Goal: Communication & Community: Ask a question

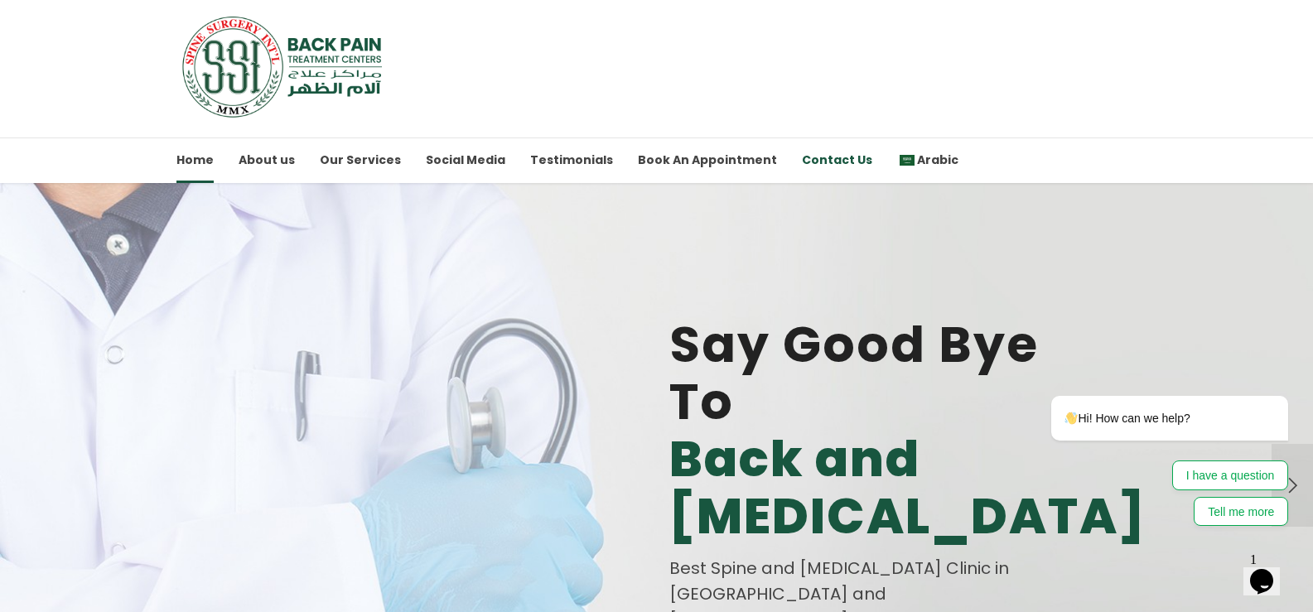
click at [812, 159] on link "Contact Us" at bounding box center [837, 161] width 70 height 46
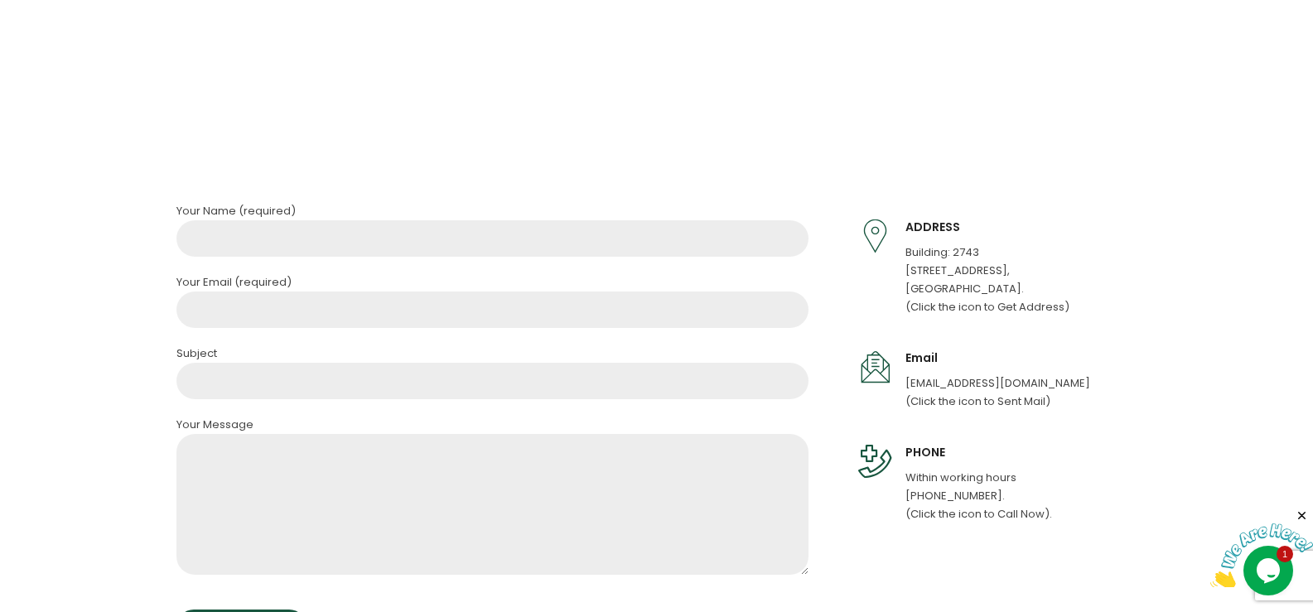
scroll to position [846, 0]
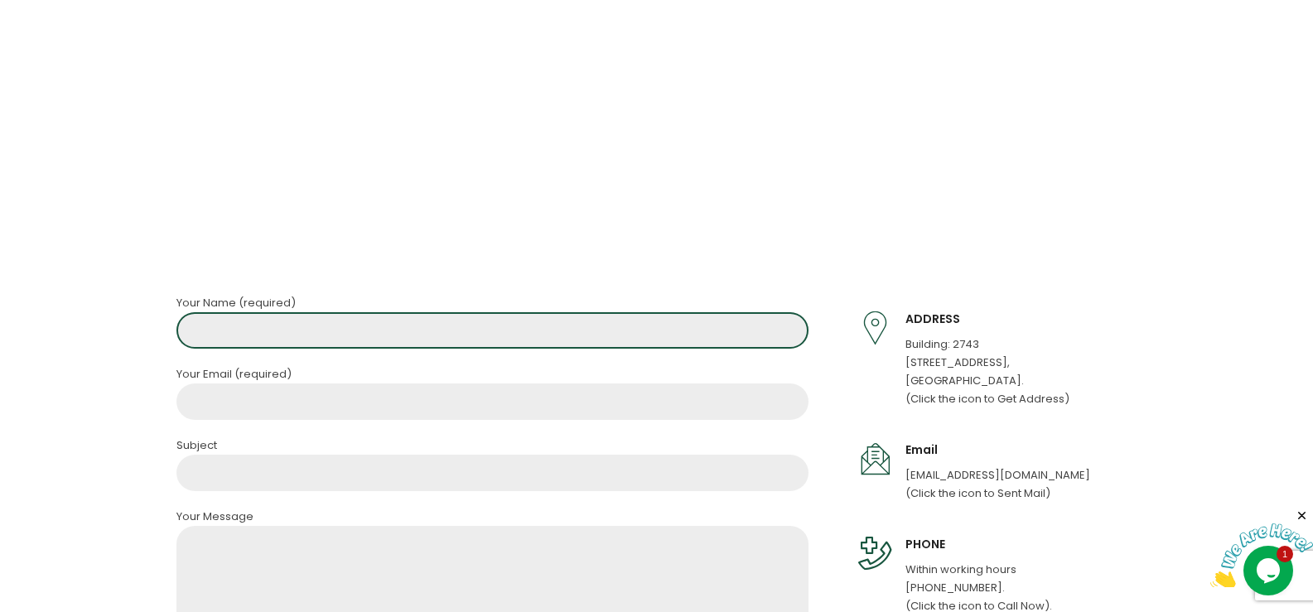
drag, startPoint x: 246, startPoint y: 331, endPoint x: 254, endPoint y: 349, distance: 18.9
click at [249, 343] on input "Contact form" at bounding box center [492, 330] width 632 height 36
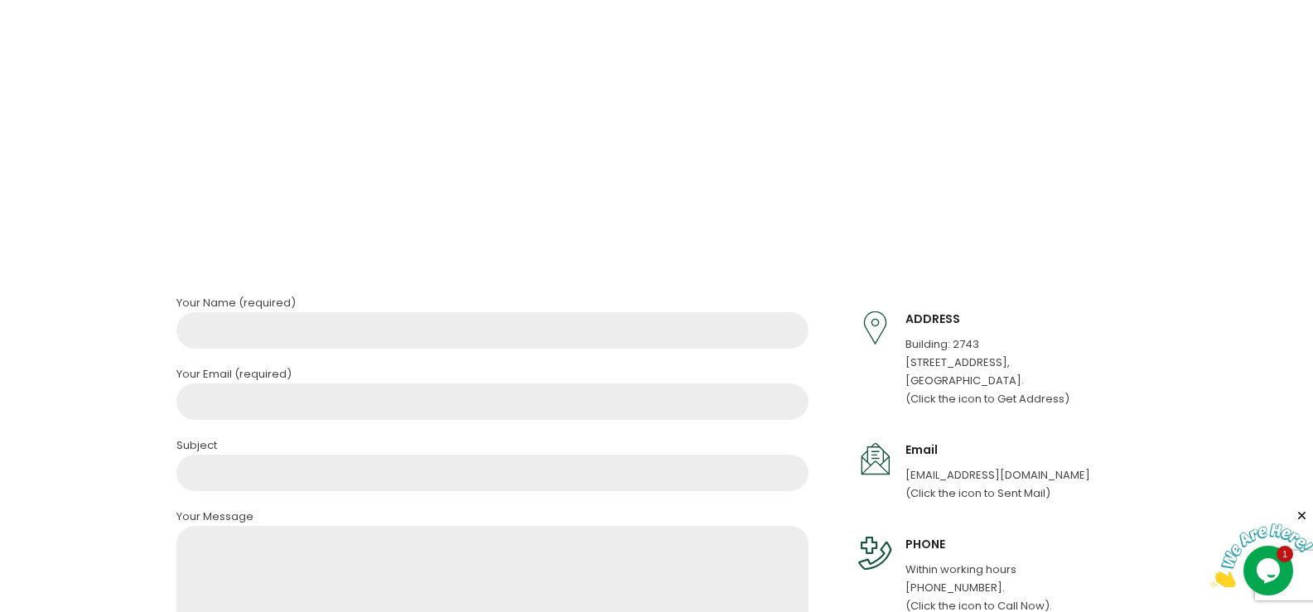
click at [303, 379] on p "Your Email (required)" at bounding box center [492, 374] width 632 height 18
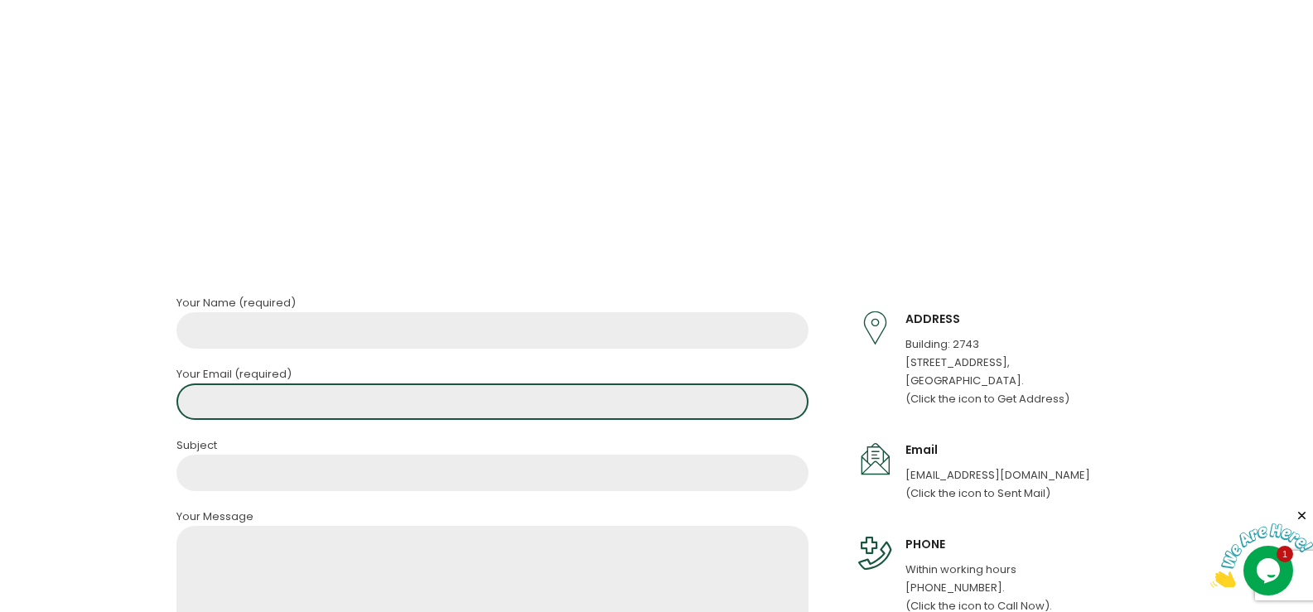
drag, startPoint x: 295, startPoint y: 392, endPoint x: 307, endPoint y: 413, distance: 24.2
click at [303, 403] on input "Contact form" at bounding box center [492, 402] width 632 height 36
type input "[EMAIL_ADDRESS][DOMAIN_NAME]"
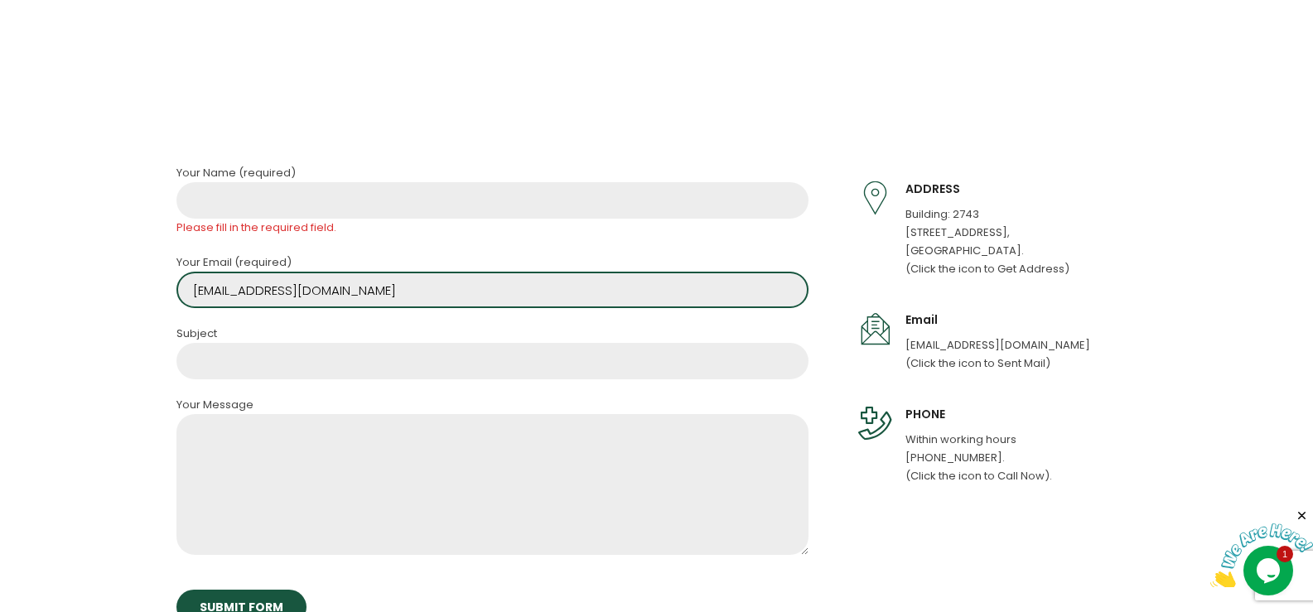
scroll to position [1012, 0]
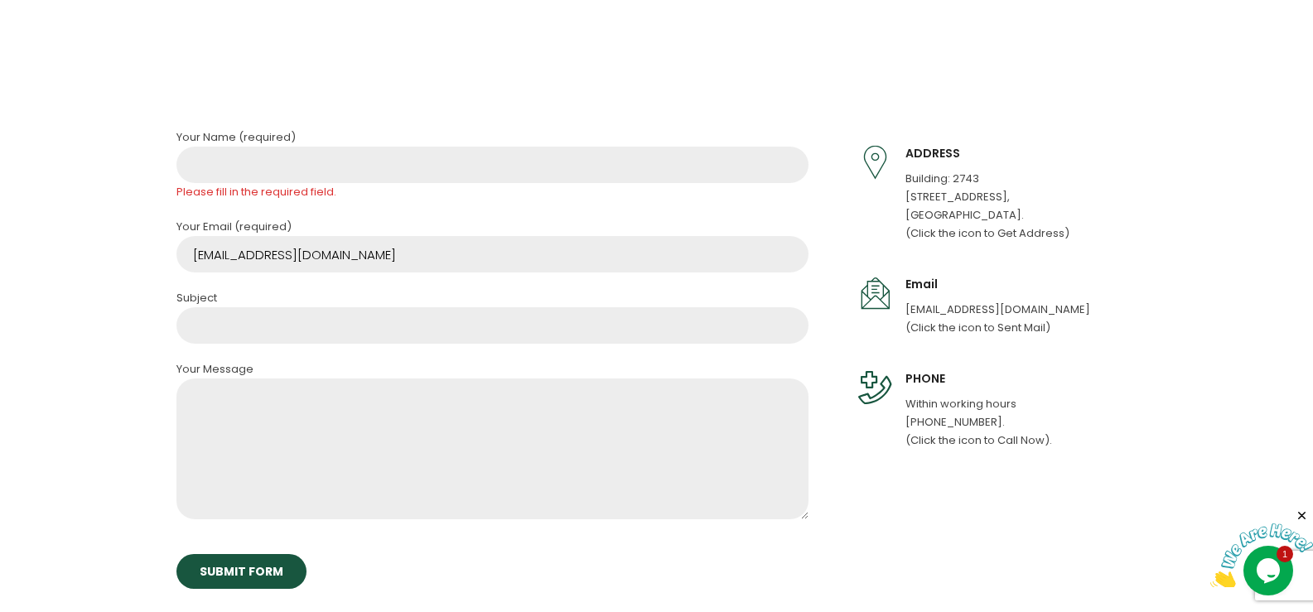
click at [316, 365] on p "Your Message" at bounding box center [492, 369] width 632 height 18
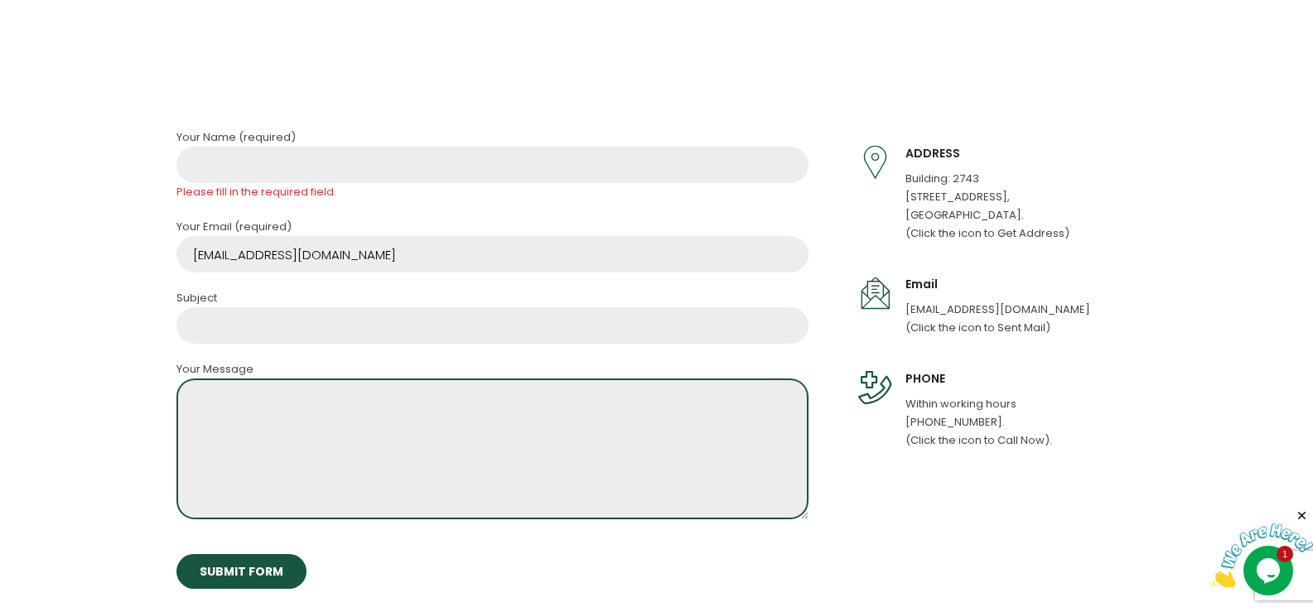
paste textarea "Wikipedia is considered to be the World’s most significant tool for reference m…"
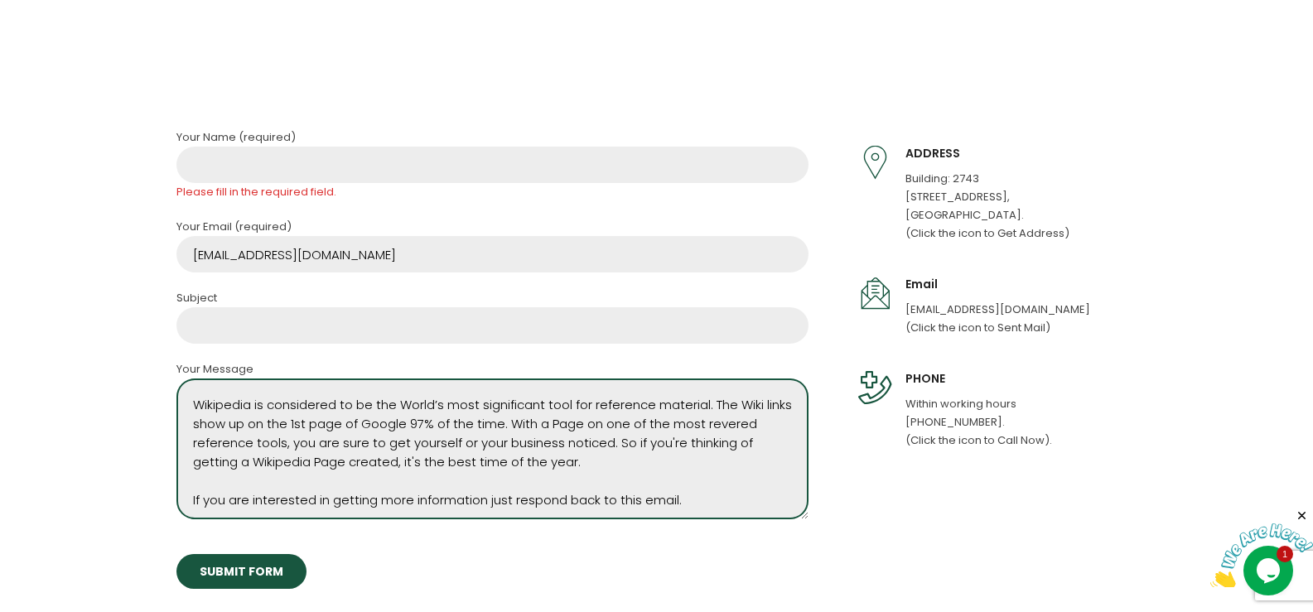
click at [334, 423] on textarea "Wikipedia is considered to be the World’s most significant tool for reference m…" at bounding box center [492, 449] width 632 height 141
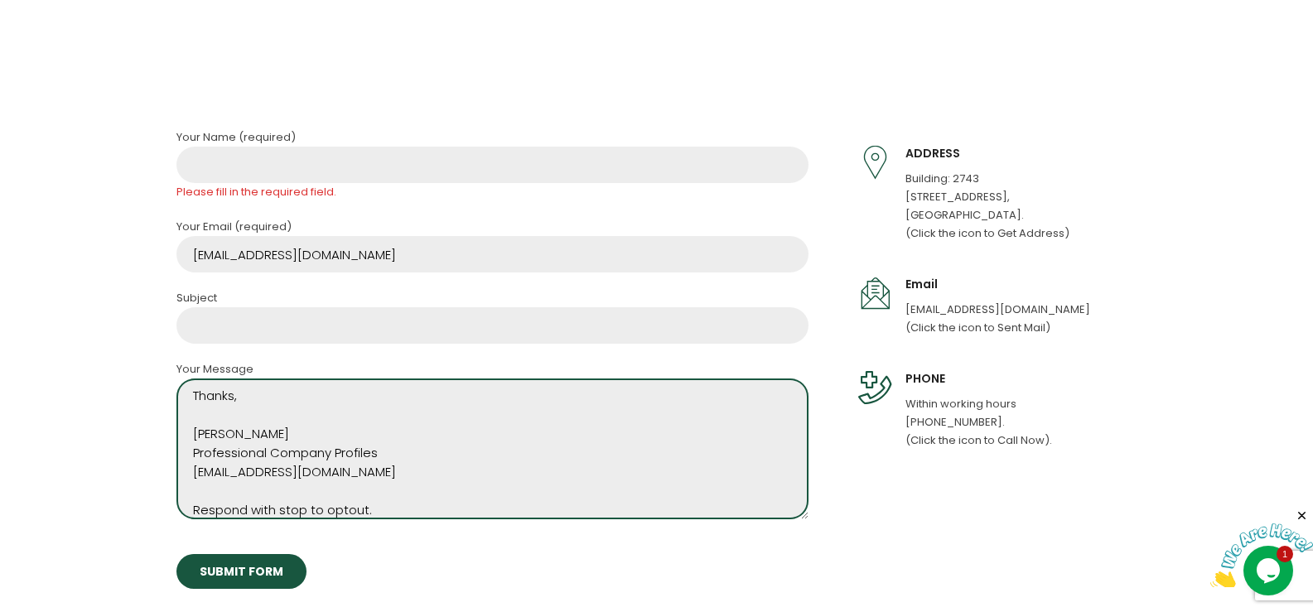
click at [317, 422] on textarea "Wikipedia is considered to be the World’s most significant tool for reference m…" at bounding box center [492, 449] width 632 height 141
click at [319, 422] on textarea "Wikipedia is considered to be the World’s most significant tool for reference m…" at bounding box center [492, 449] width 632 height 141
click at [333, 431] on textarea "Wikipedia is considered to be the World’s most significant tool for reference m…" at bounding box center [492, 449] width 632 height 141
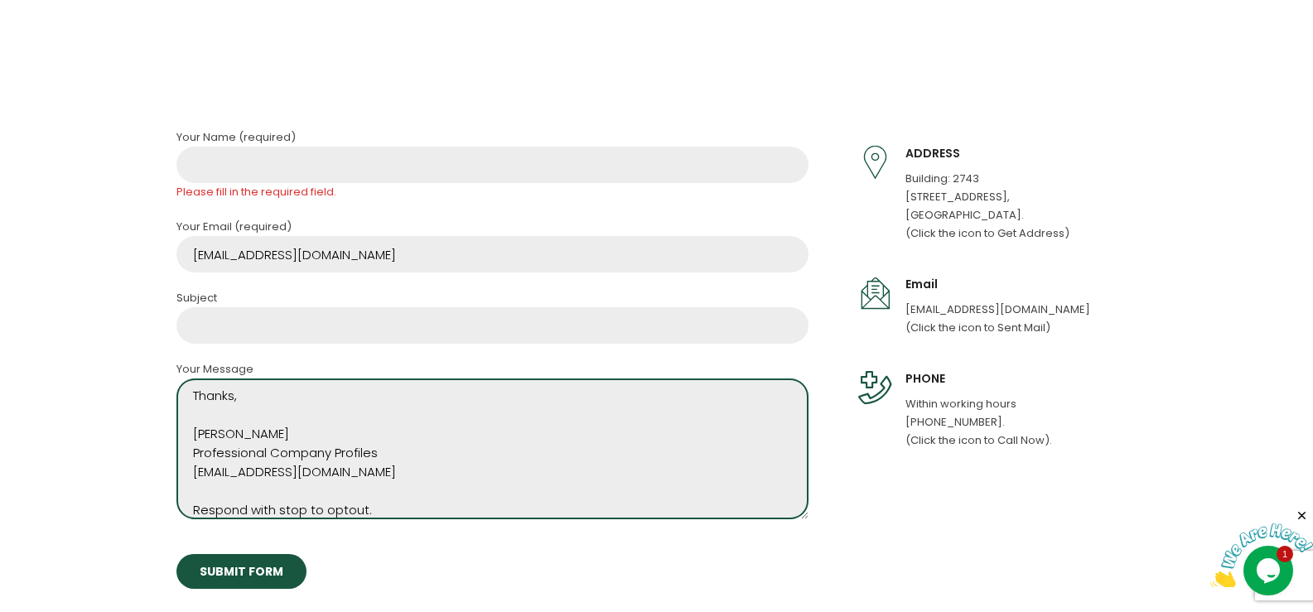
click at [333, 431] on textarea "Wikipedia is considered to be the World’s most significant tool for reference m…" at bounding box center [492, 449] width 632 height 141
type textarea "Wikipedia is considered to be the World’s most significant tool for reference m…"
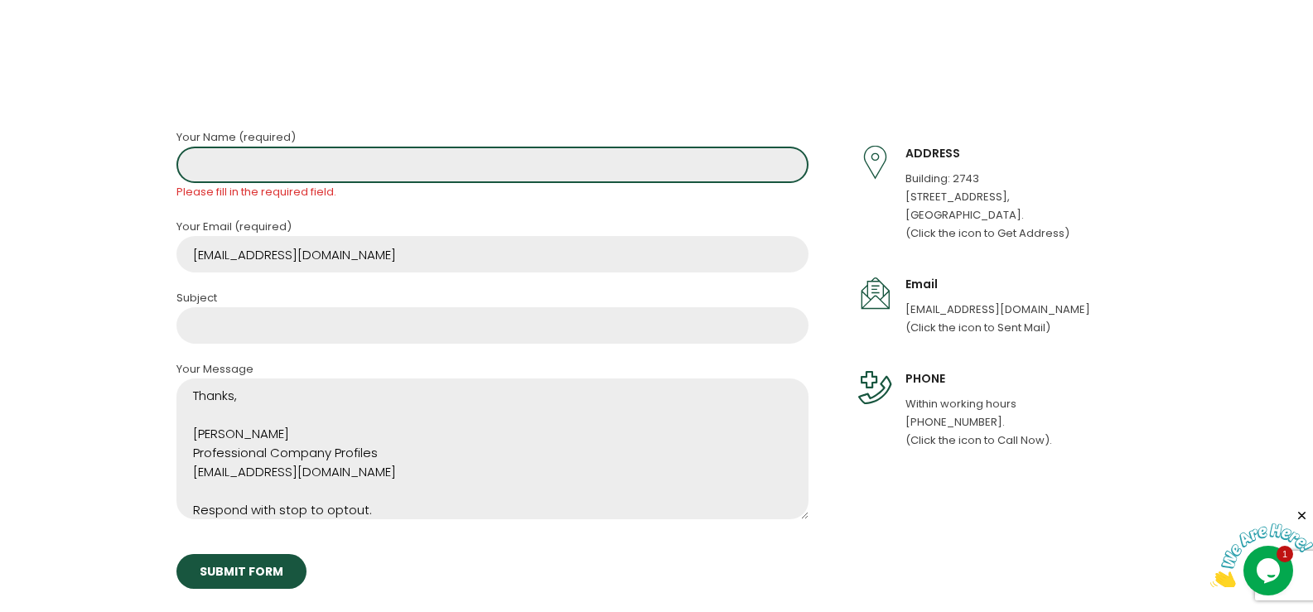
click at [299, 175] on input "Contact form" at bounding box center [492, 165] width 632 height 36
paste input "[PERSON_NAME]"
type input "[PERSON_NAME]"
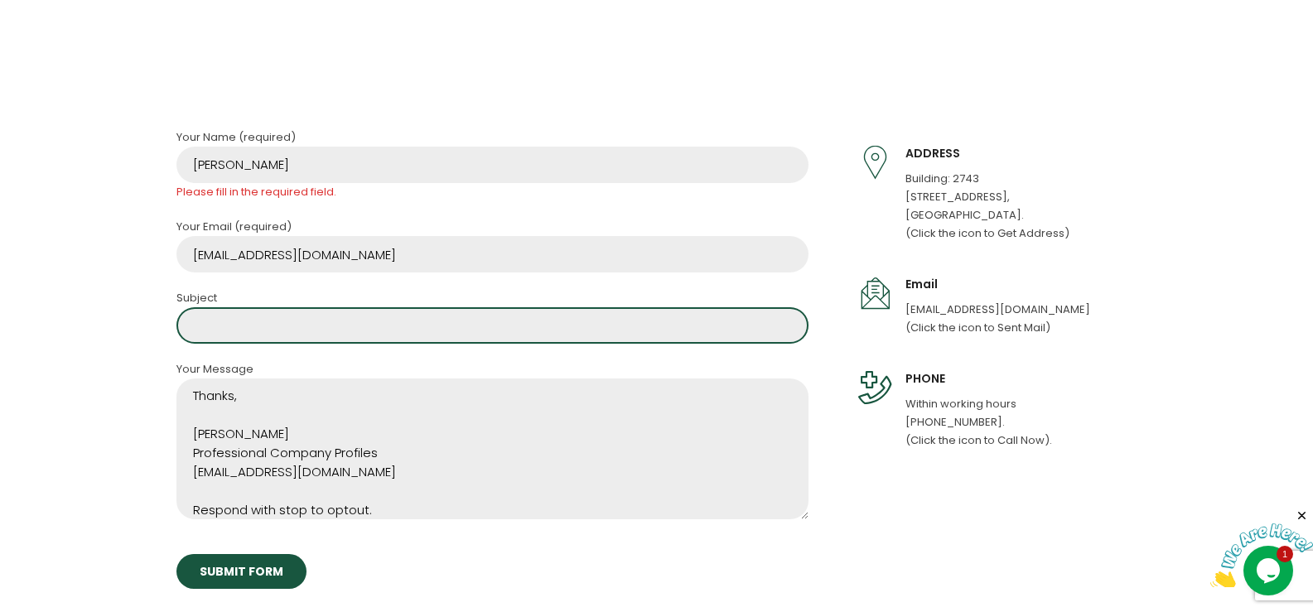
click at [263, 317] on input "Contact form" at bounding box center [492, 325] width 632 height 36
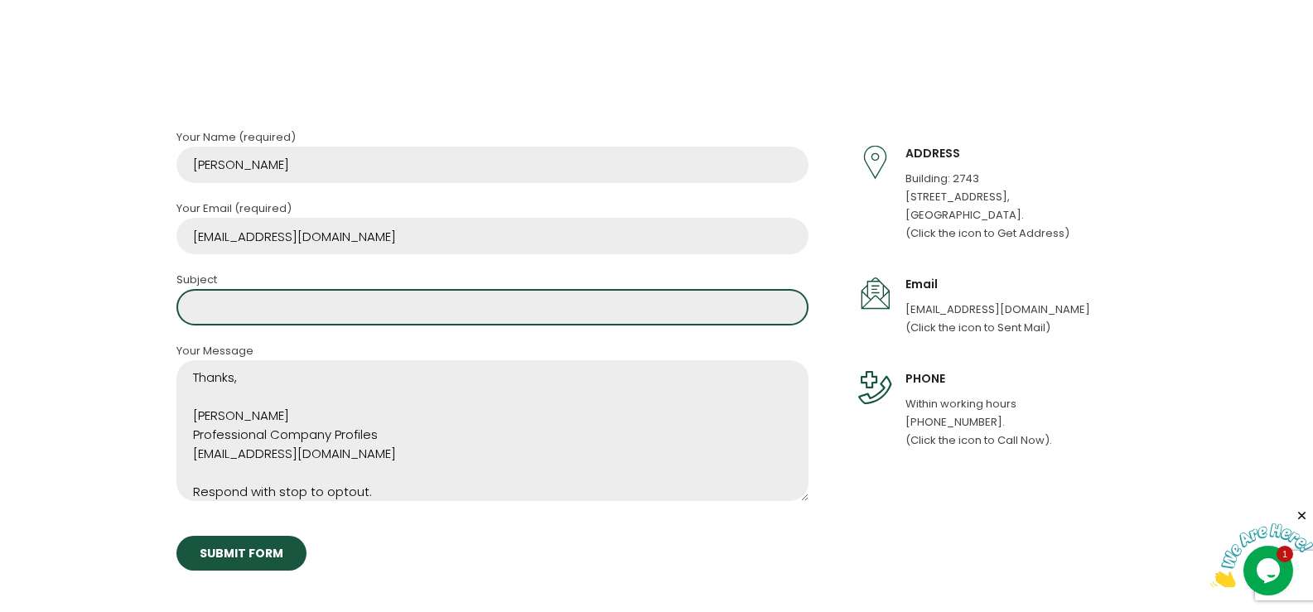
click at [417, 302] on input "Contact form" at bounding box center [492, 307] width 632 height 36
paste input "Get A Wikipedia Page For Yourself Or For Your Company."
type input "Get A Wikipedia Page For Yourself Or For Your Company."
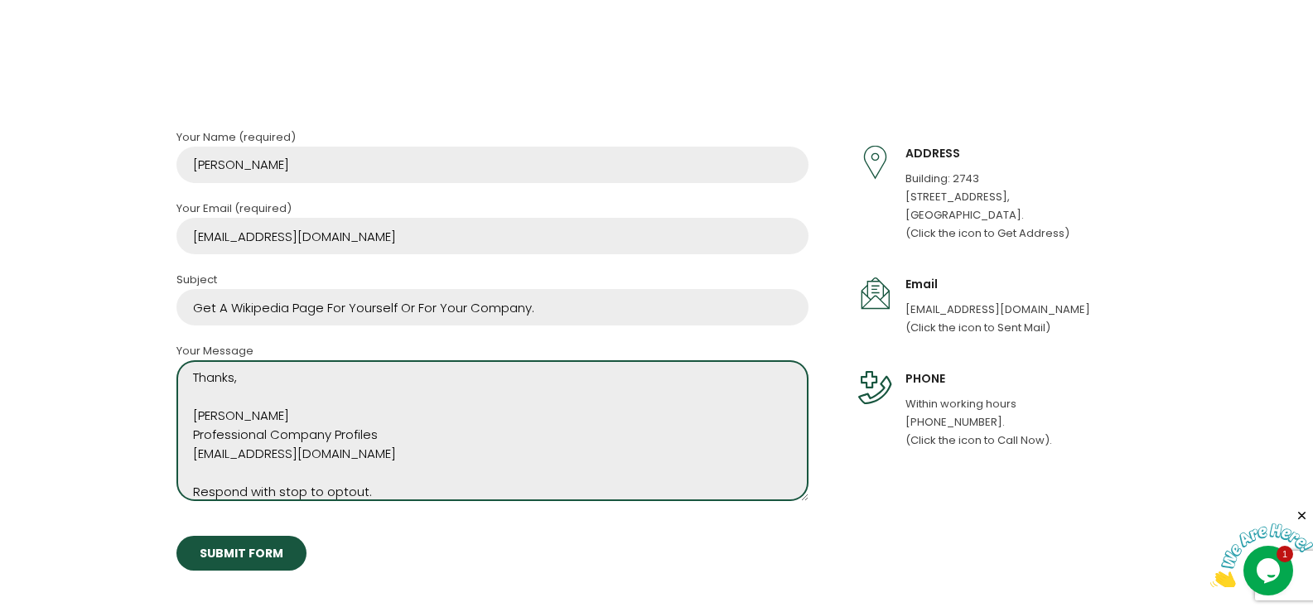
click at [342, 398] on textarea "Wikipedia is considered to be the World’s most significant tool for reference m…" at bounding box center [492, 430] width 632 height 141
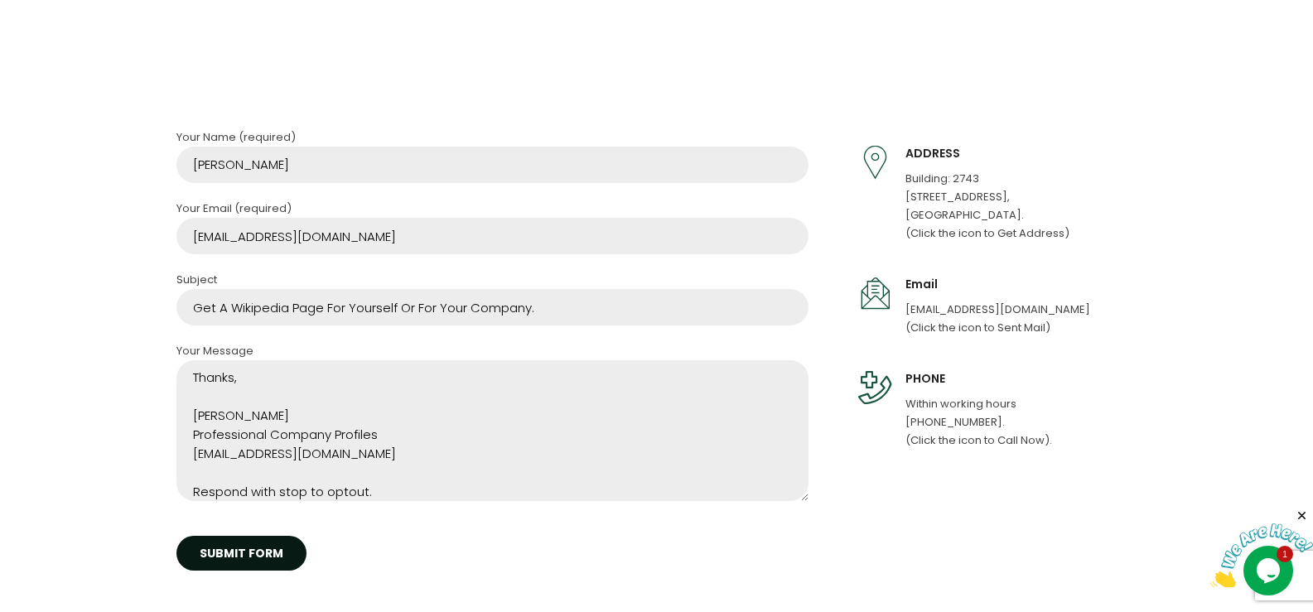
click at [218, 560] on input "SUBMIT FORM" at bounding box center [241, 553] width 130 height 35
click at [219, 560] on input "SUBMIT FORM" at bounding box center [241, 553] width 130 height 35
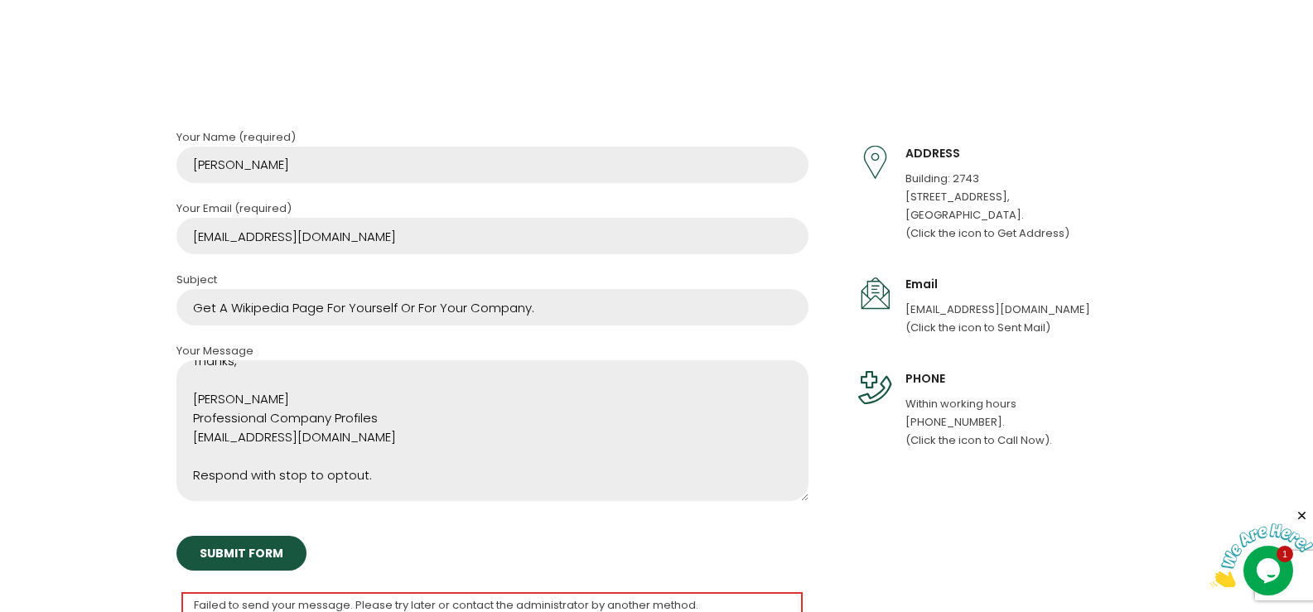
scroll to position [1177, 0]
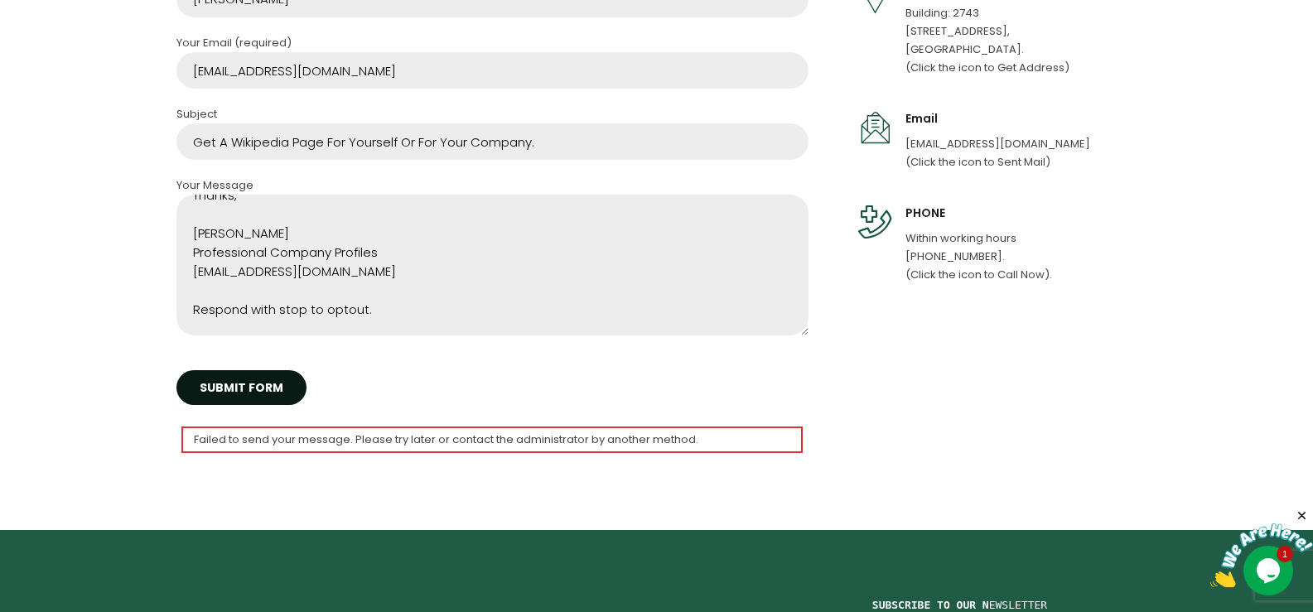
click at [268, 391] on input "SUBMIT FORM" at bounding box center [241, 387] width 130 height 35
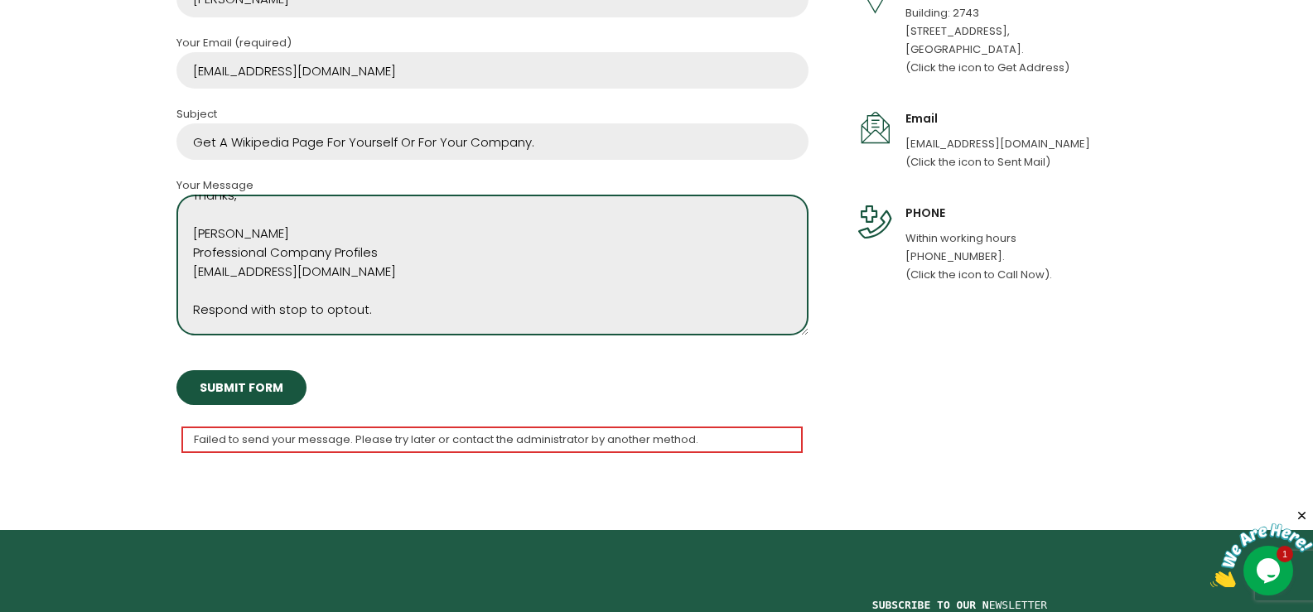
click at [509, 313] on textarea "Wikipedia is considered to be the World’s most significant tool for reference m…" at bounding box center [492, 265] width 632 height 141
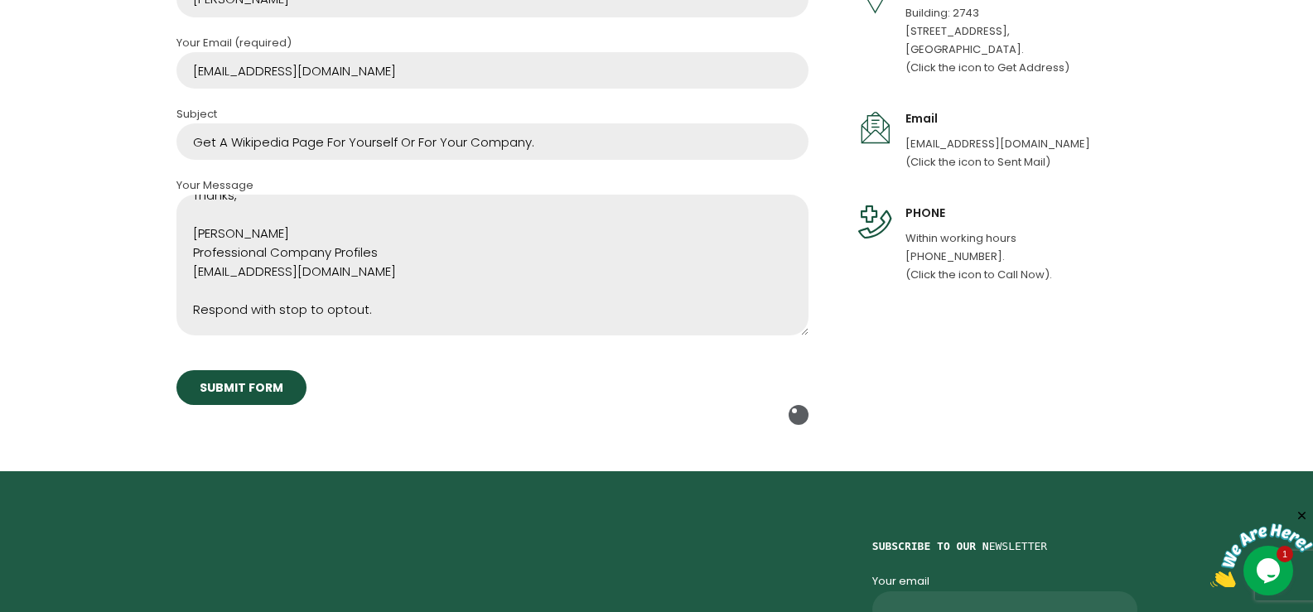
drag, startPoint x: 1282, startPoint y: 586, endPoint x: 1238, endPoint y: 544, distance: 60.4
click at [1282, 586] on img at bounding box center [1261, 556] width 103 height 65
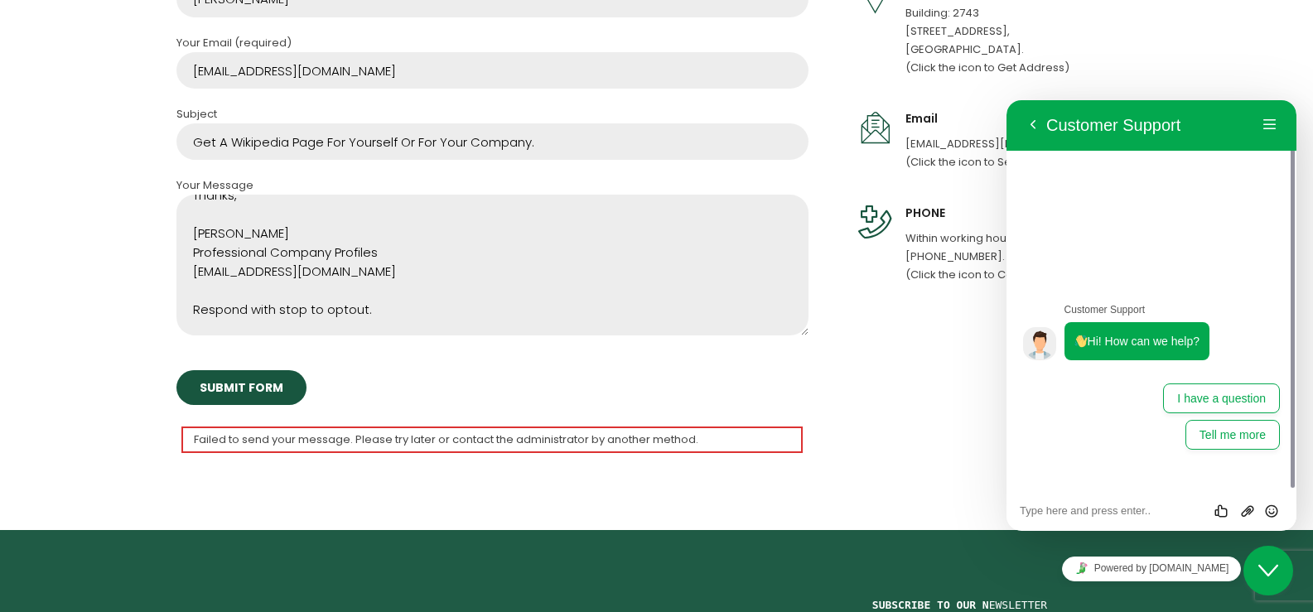
click at [1098, 495] on div "Rate this chat Upload File Insert emoji" at bounding box center [1152, 510] width 290 height 41
paste textarea "Wikipedia is considered to be the World’s most significant tool for reference m…"
click at [1104, 505] on textarea "Wikipedia is considered to be the World’s most significant tool for reference m…" at bounding box center [1151, 511] width 263 height 13
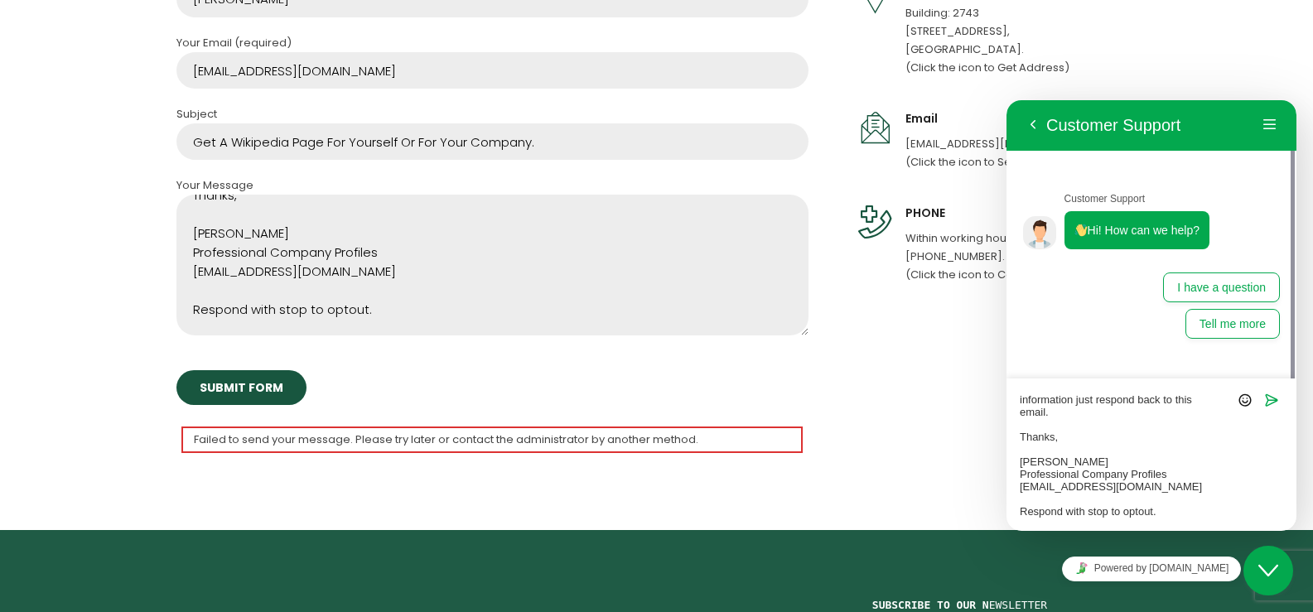
scroll to position [149, 0]
type textarea "Wikipedia is considered to be the World’s most significant tool for reference m…"
click at [1269, 396] on icon "Send" at bounding box center [1271, 400] width 15 height 15
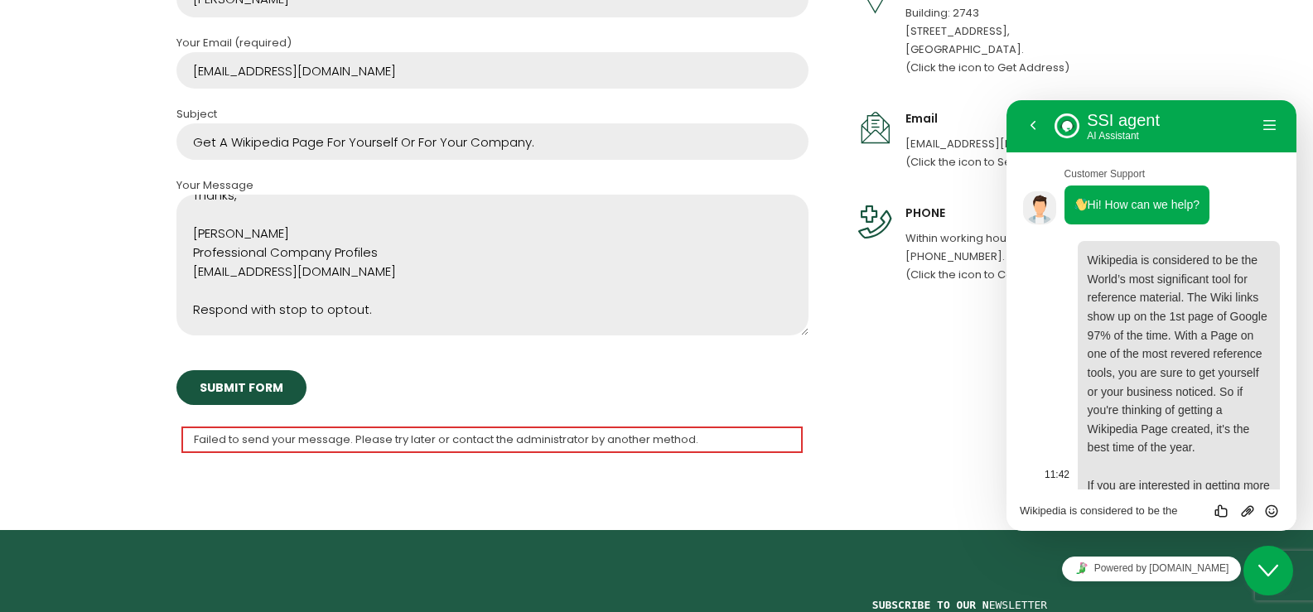
scroll to position [263, 0]
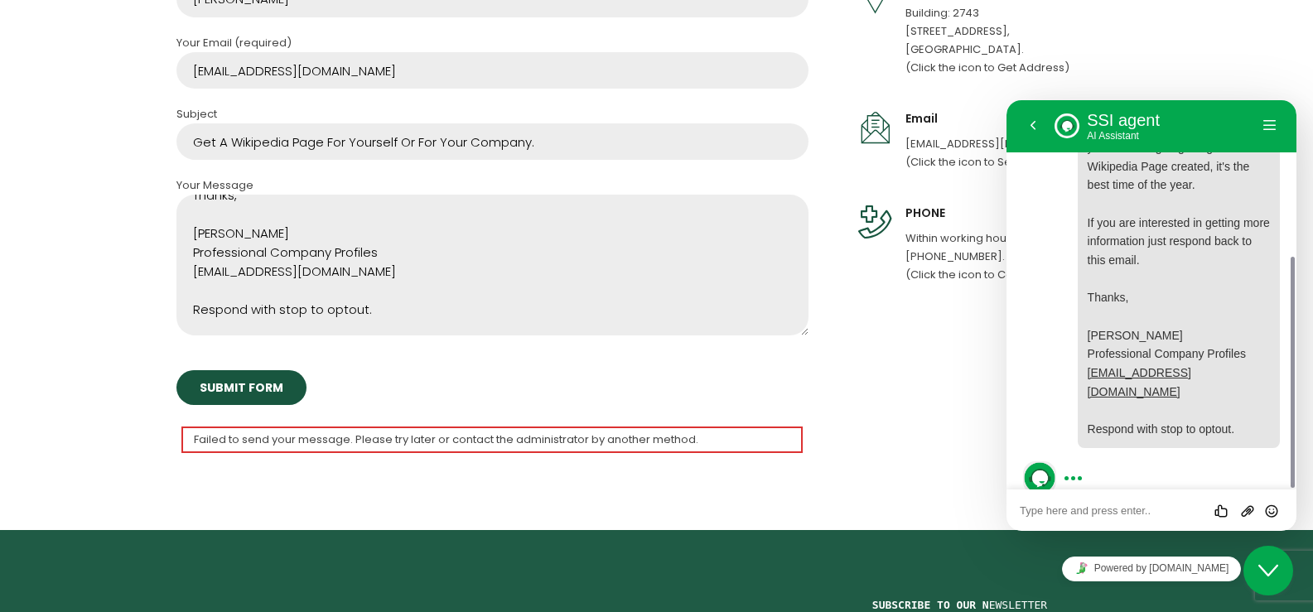
click at [1056, 505] on textarea at bounding box center [1151, 511] width 263 height 13
click at [1052, 504] on div "Rate this chat Upload File Insert emoji" at bounding box center [1151, 510] width 263 height 15
